Goal: Transaction & Acquisition: Purchase product/service

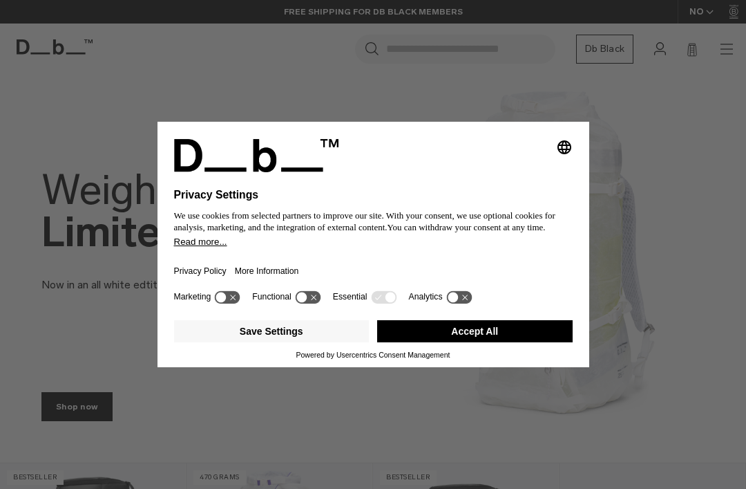
click at [521, 333] on button "Accept All" at bounding box center [475, 331] width 196 height 22
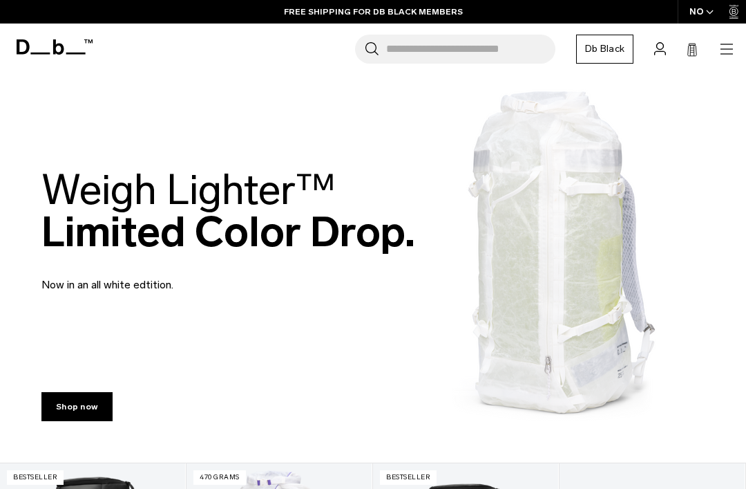
click at [726, 50] on icon "button" at bounding box center [727, 49] width 17 height 17
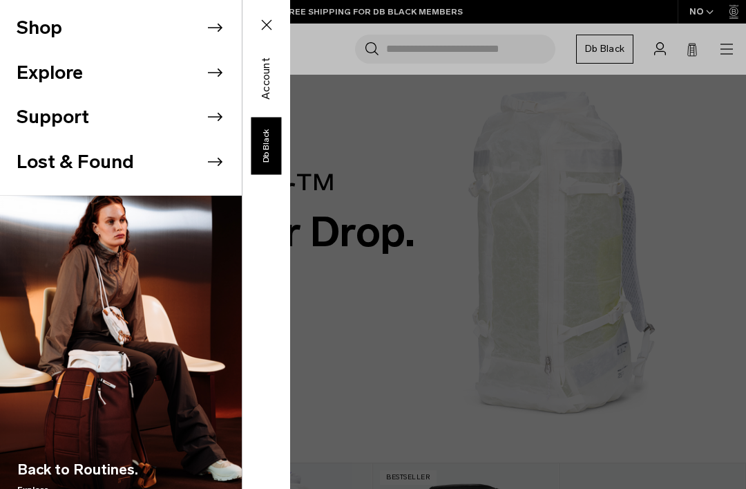
click at [220, 29] on icon at bounding box center [215, 27] width 15 height 8
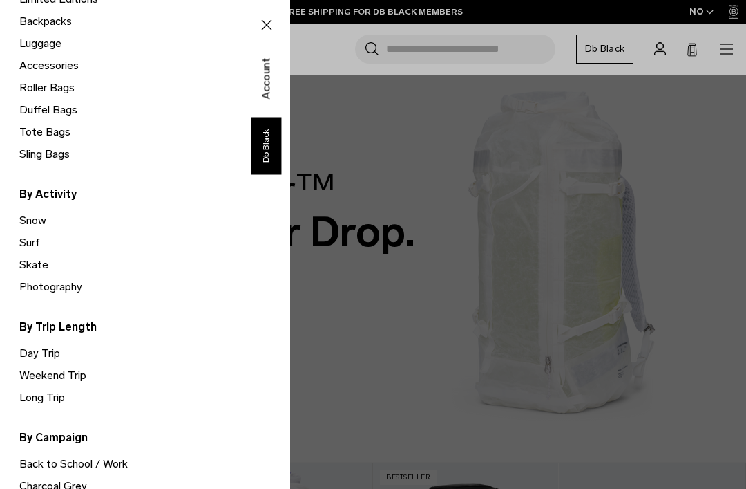
scroll to position [229, 0]
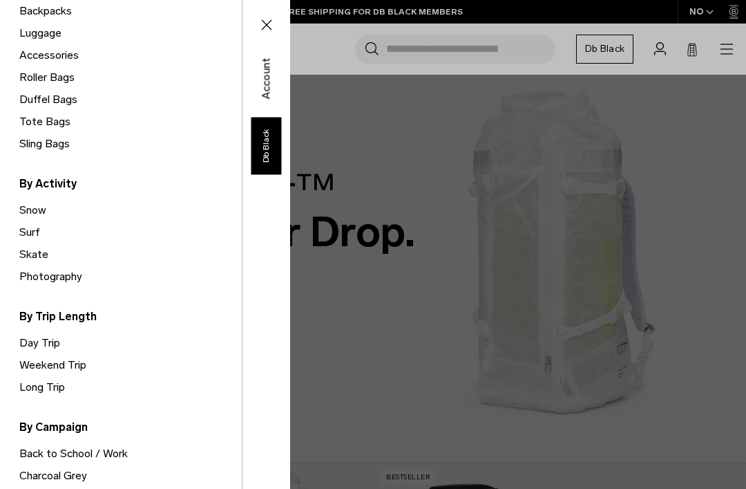
click at [28, 230] on link "Surf" at bounding box center [130, 232] width 222 height 22
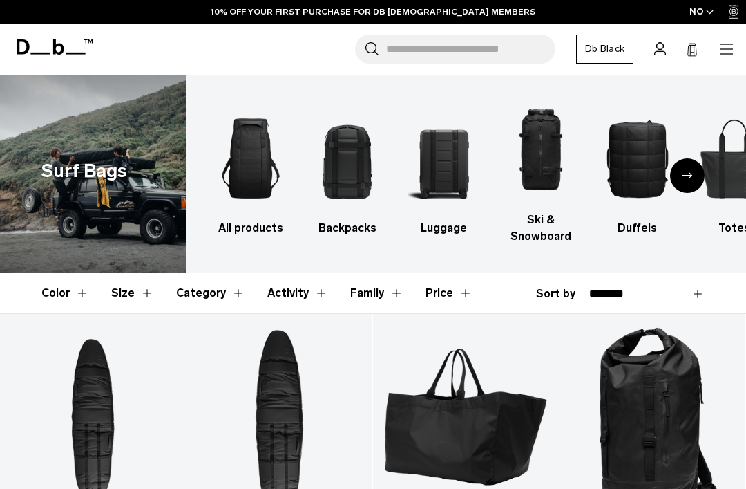
click at [732, 46] on icon "button" at bounding box center [727, 49] width 17 height 17
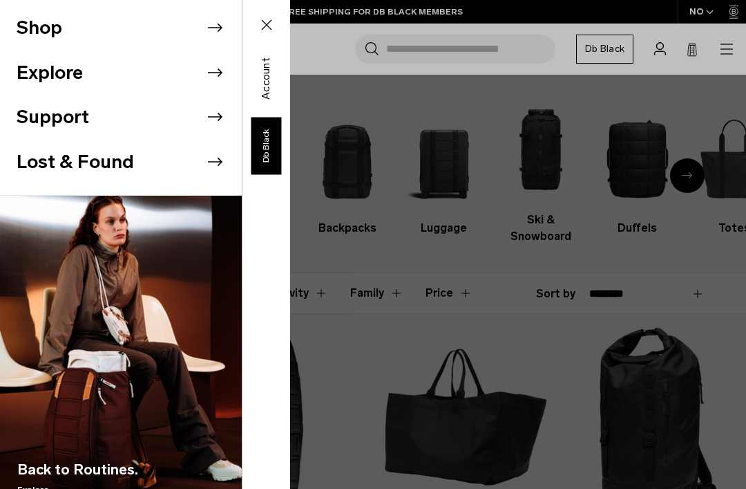
click at [214, 27] on icon at bounding box center [215, 27] width 21 height 21
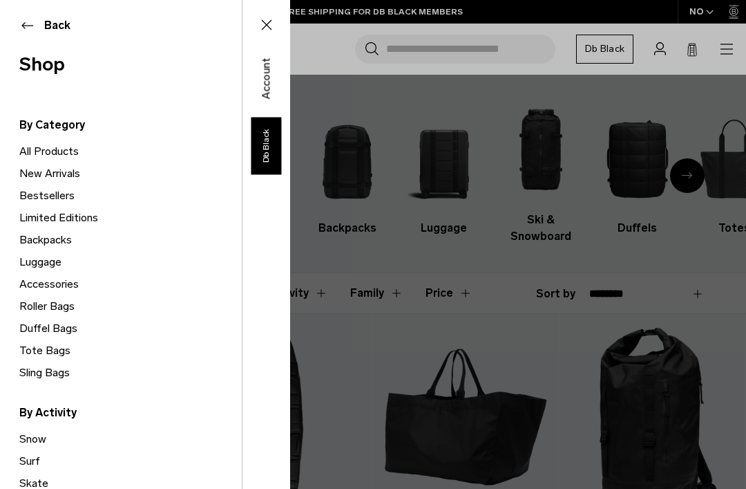
click at [84, 287] on link "Accessories" at bounding box center [130, 284] width 222 height 22
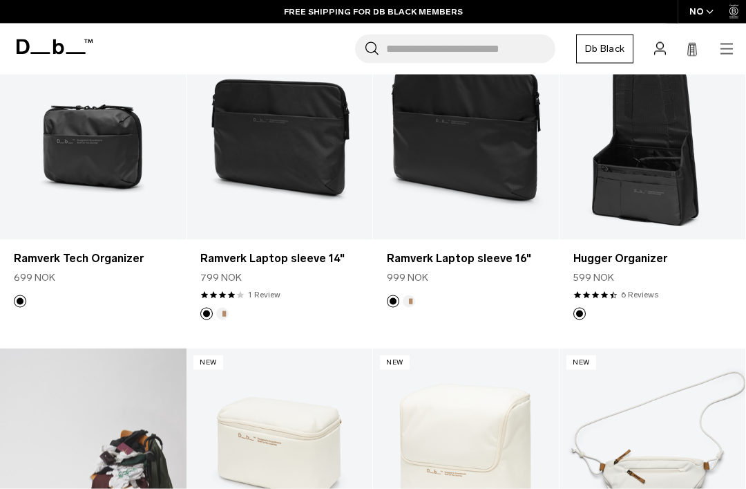
scroll to position [281, 0]
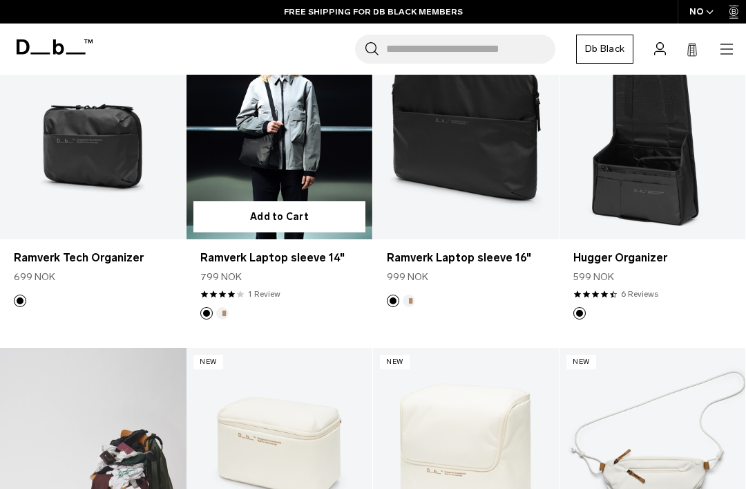
click at [288, 195] on form "Add to Cart" at bounding box center [280, 216] width 186 height 45
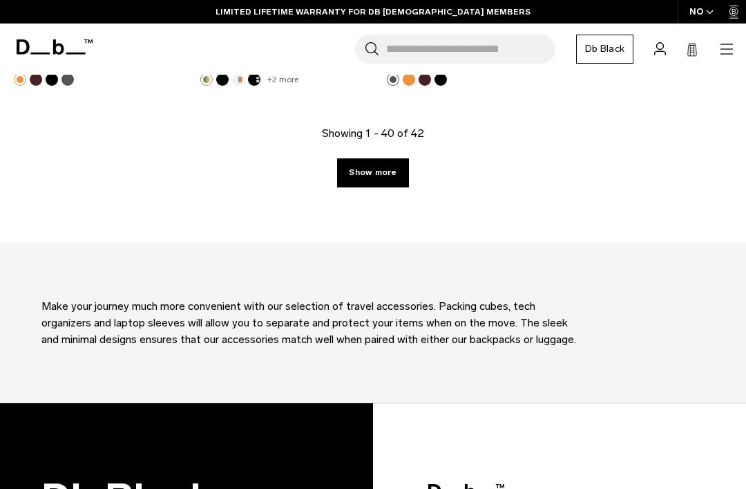
scroll to position [3632, 0]
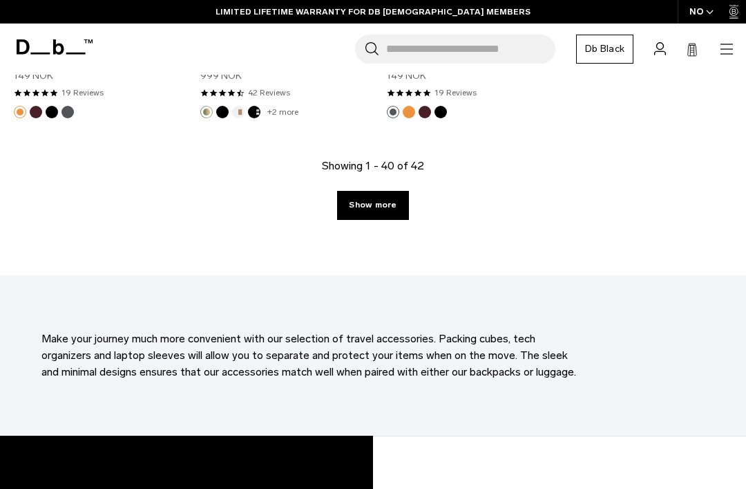
click at [392, 218] on link "Show more" at bounding box center [372, 205] width 71 height 29
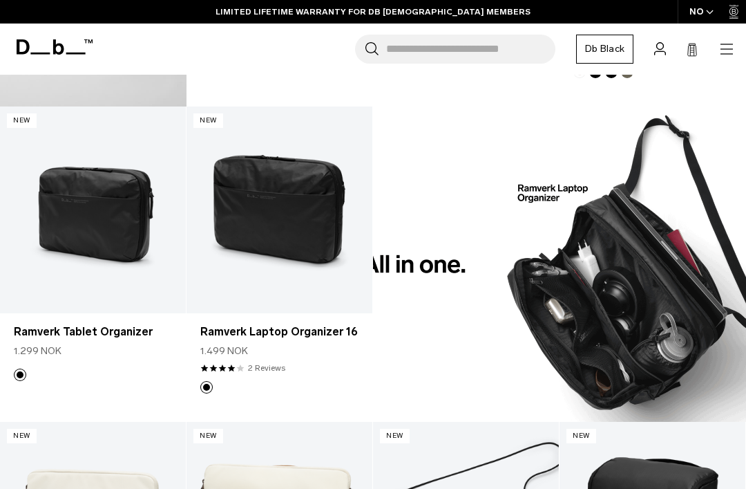
scroll to position [838, 0]
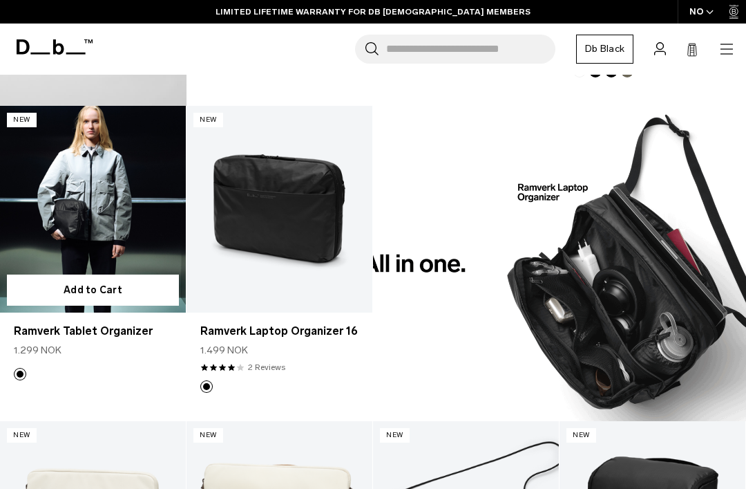
click at [44, 240] on link "Ramverk Tablet Organizer" at bounding box center [93, 209] width 186 height 207
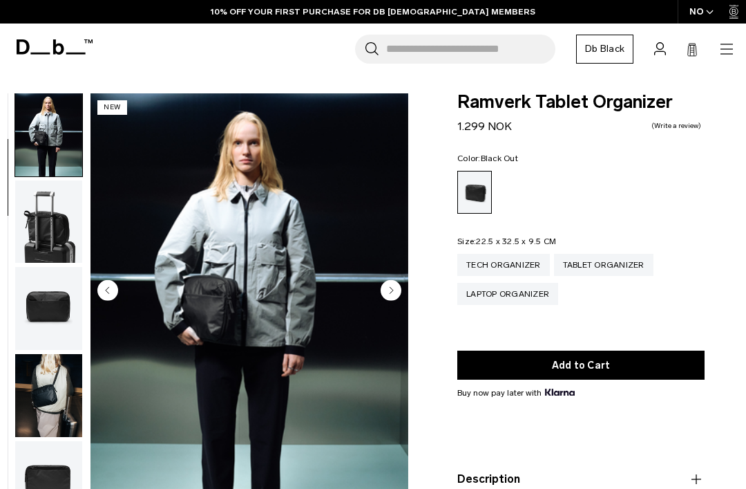
click at [532, 290] on div "Laptop Organizer" at bounding box center [507, 294] width 101 height 22
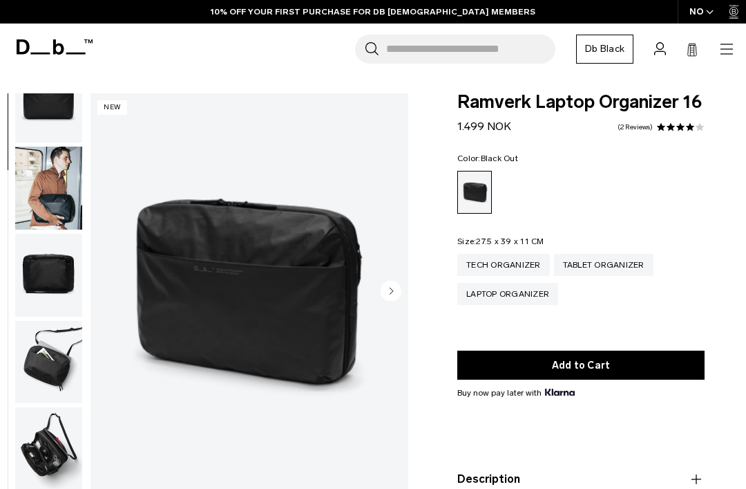
scroll to position [302, 0]
click at [36, 191] on img "button" at bounding box center [48, 187] width 67 height 83
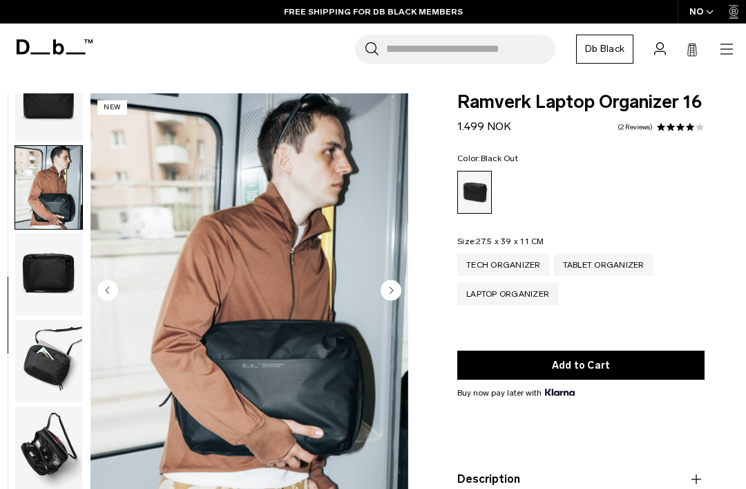
scroll to position [303, 0]
click at [33, 453] on img "button" at bounding box center [48, 447] width 67 height 83
